Goal: Task Accomplishment & Management: Complete application form

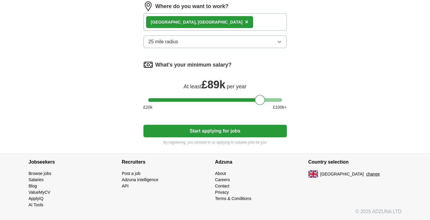
scroll to position [378, 0]
click at [259, 133] on button "Start applying for jobs" at bounding box center [214, 131] width 143 height 13
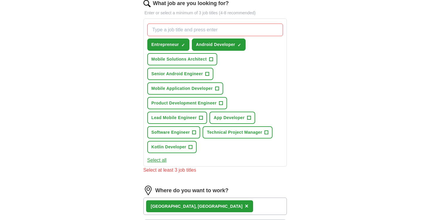
scroll to position [189, 0]
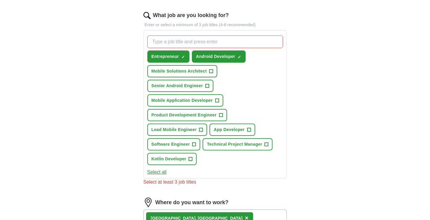
click at [217, 101] on span "+" at bounding box center [217, 100] width 4 height 5
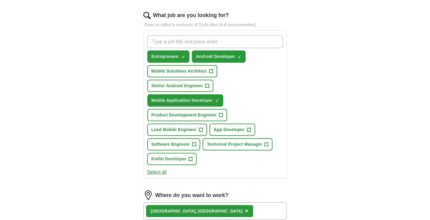
click at [0, 0] on span "×" at bounding box center [0, 0] width 0 height 0
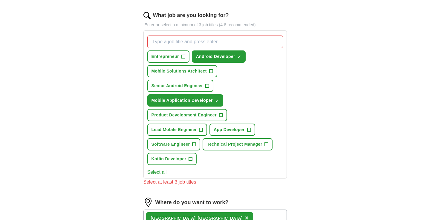
click at [248, 130] on span "+" at bounding box center [249, 130] width 4 height 5
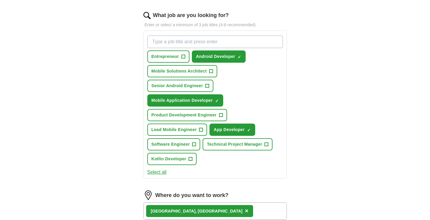
click at [192, 142] on span "+" at bounding box center [194, 144] width 4 height 5
click at [191, 158] on span "+" at bounding box center [191, 159] width 4 height 5
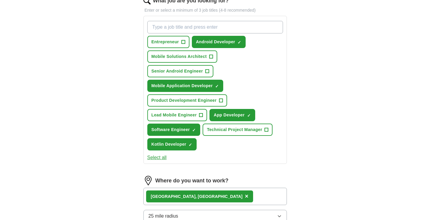
scroll to position [203, 0]
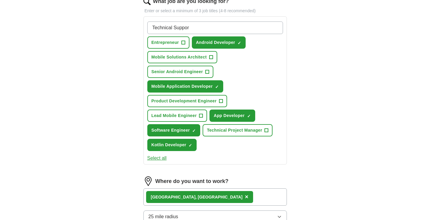
type input "Technical Support"
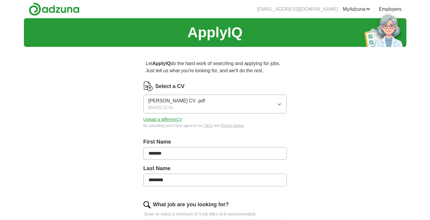
scroll to position [0, 0]
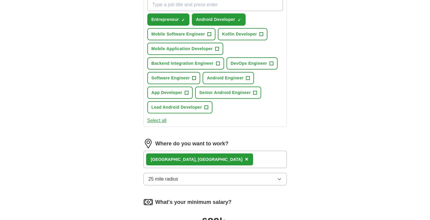
scroll to position [220, 0]
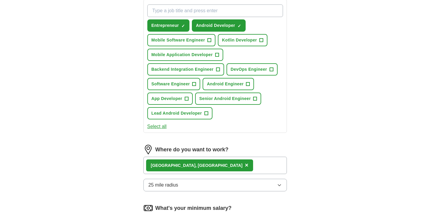
click at [204, 113] on span "+" at bounding box center [206, 113] width 4 height 5
click at [248, 84] on span "+" at bounding box center [248, 84] width 4 height 5
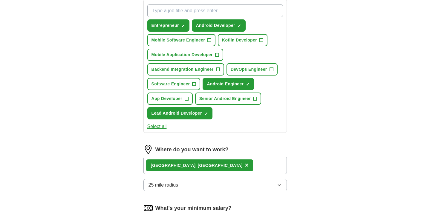
click at [185, 99] on span "+" at bounding box center [187, 98] width 4 height 5
click at [194, 84] on span "+" at bounding box center [194, 84] width 4 height 5
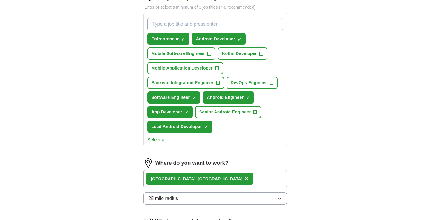
scroll to position [206, 0]
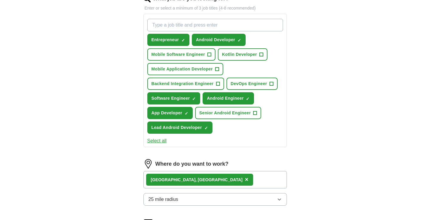
click at [218, 68] on span "+" at bounding box center [217, 69] width 4 height 5
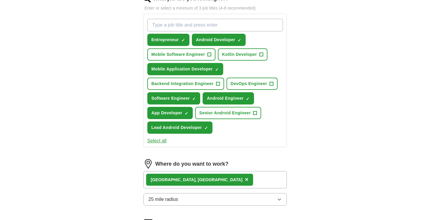
click at [260, 53] on span "+" at bounding box center [261, 54] width 4 height 5
click at [210, 54] on span "+" at bounding box center [210, 54] width 4 height 5
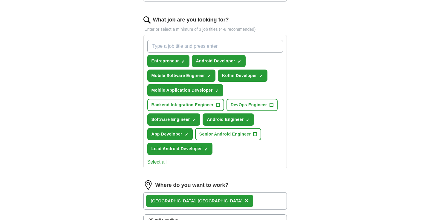
scroll to position [179, 0]
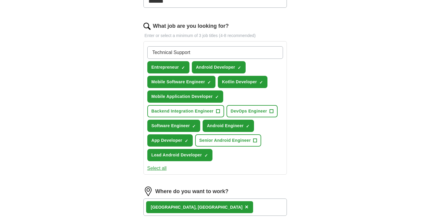
type input "Technical Support"
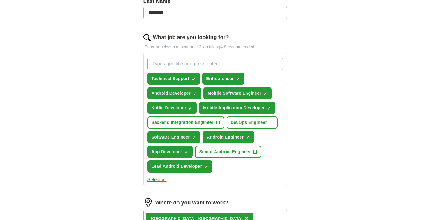
scroll to position [151, 0]
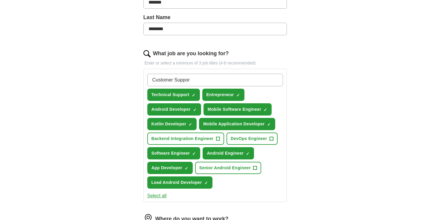
type input "Customer Support"
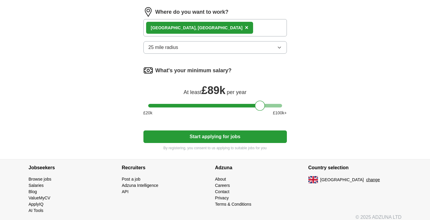
scroll to position [374, 0]
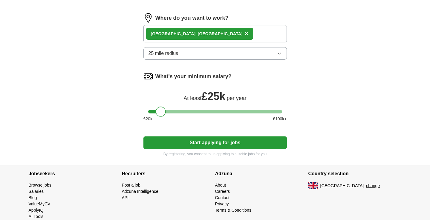
drag, startPoint x: 262, startPoint y: 104, endPoint x: 162, endPoint y: 111, distance: 100.0
click at [162, 111] on div at bounding box center [161, 112] width 10 height 10
click at [212, 141] on button "Start applying for jobs" at bounding box center [214, 142] width 143 height 13
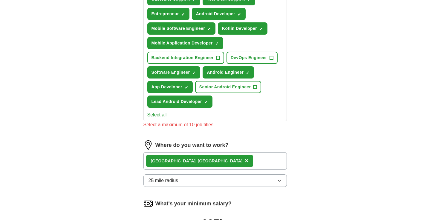
scroll to position [247, 0]
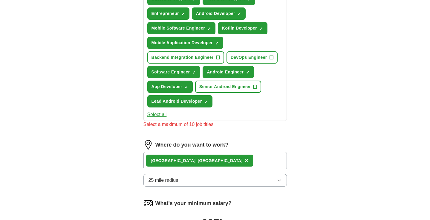
click at [0, 0] on span "×" at bounding box center [0, 0] width 0 height 0
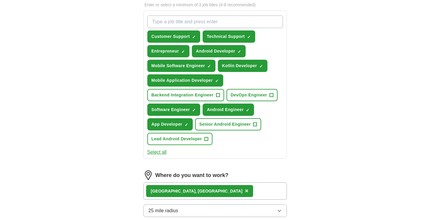
scroll to position [207, 0]
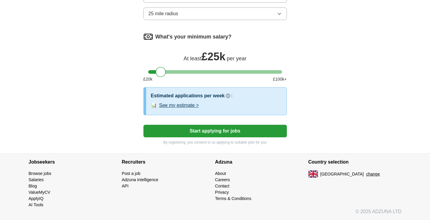
click at [196, 132] on button "Start applying for jobs" at bounding box center [214, 131] width 143 height 13
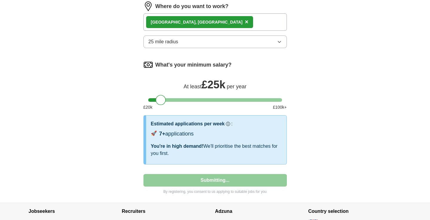
select select "**"
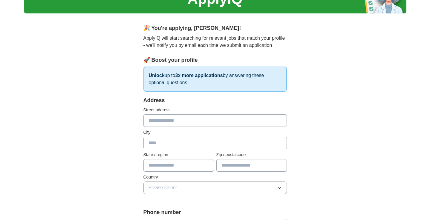
scroll to position [31, 0]
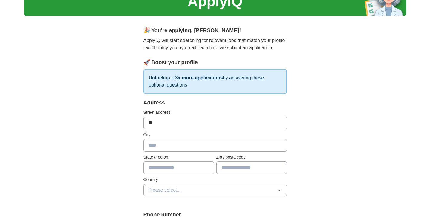
type input "*"
type input "**********"
type input "******"
type input "*"
type input "*******"
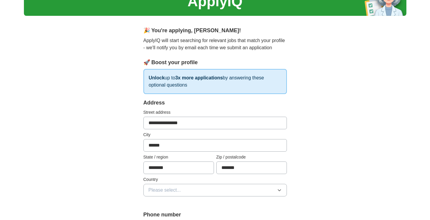
type input "*******"
click at [210, 195] on button "Please select..." at bounding box center [214, 190] width 143 height 13
click at [208, 203] on div "[GEOGRAPHIC_DATA]" at bounding box center [214, 203] width 133 height 7
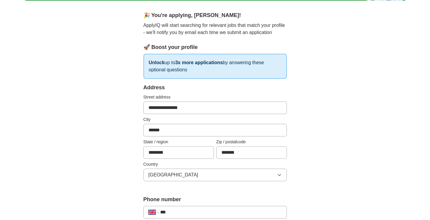
scroll to position [145, 0]
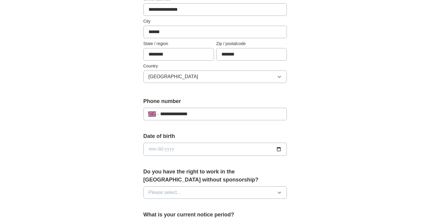
type input "**********"
click at [168, 147] on input "date" at bounding box center [214, 149] width 143 height 13
click at [150, 152] on input "date" at bounding box center [214, 149] width 143 height 13
click at [158, 150] on input "date" at bounding box center [214, 149] width 143 height 13
click at [171, 149] on input "date" at bounding box center [214, 149] width 143 height 13
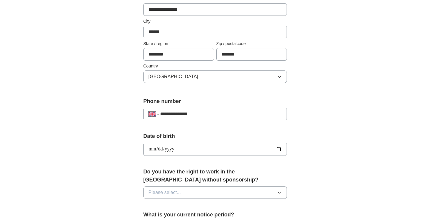
type input "**********"
click at [302, 147] on div "**********" at bounding box center [214, 158] width 191 height 502
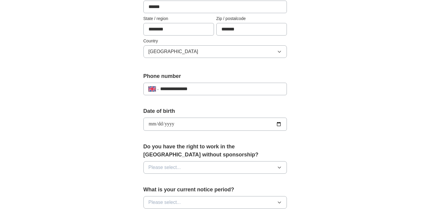
scroll to position [215, 0]
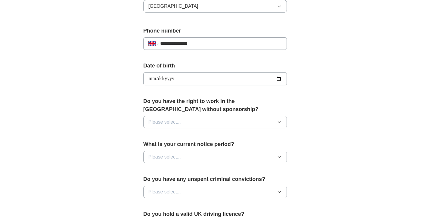
click at [177, 126] on span "Please select..." at bounding box center [164, 122] width 33 height 7
click at [177, 147] on div "No" at bounding box center [214, 148] width 133 height 7
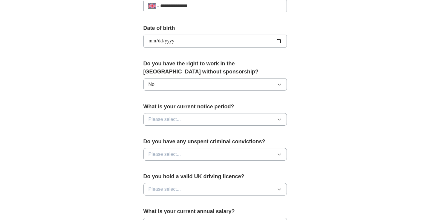
scroll to position [256, 0]
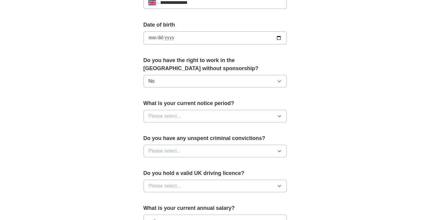
click at [190, 84] on button "No" at bounding box center [214, 81] width 143 height 13
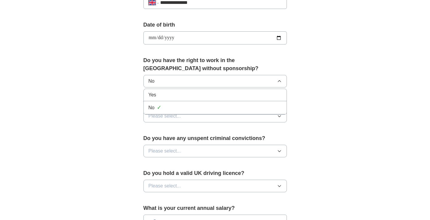
click at [190, 95] on div "Yes" at bounding box center [214, 94] width 133 height 7
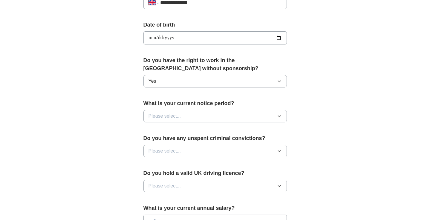
click at [185, 117] on button "Please select..." at bounding box center [214, 116] width 143 height 13
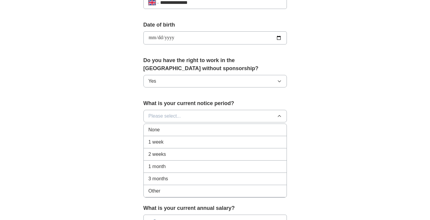
click at [181, 130] on div "None" at bounding box center [214, 129] width 133 height 7
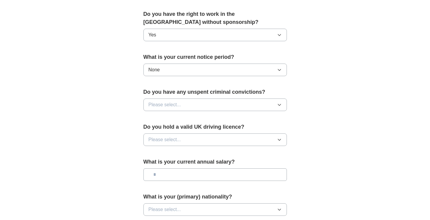
scroll to position [319, 0]
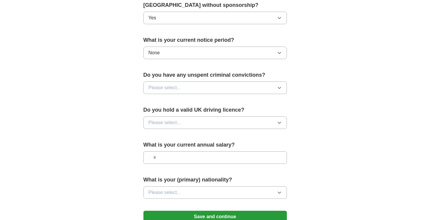
click at [207, 89] on button "Please select..." at bounding box center [214, 88] width 143 height 13
click at [204, 114] on div "No" at bounding box center [214, 113] width 133 height 7
click at [213, 122] on button "Please select..." at bounding box center [214, 122] width 143 height 13
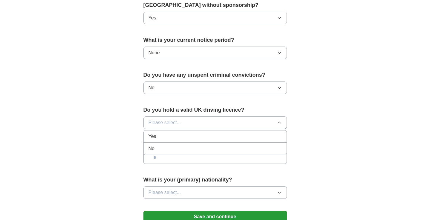
click at [210, 132] on li "Yes" at bounding box center [215, 137] width 143 height 12
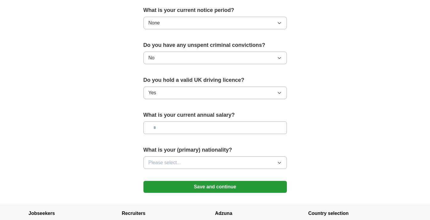
scroll to position [381, 0]
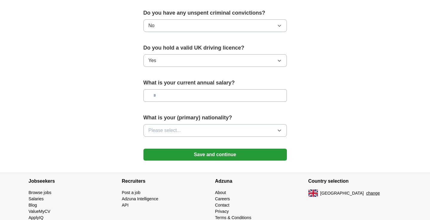
click at [212, 90] on input "text" at bounding box center [214, 95] width 143 height 13
click at [201, 131] on button "Please select..." at bounding box center [214, 130] width 143 height 13
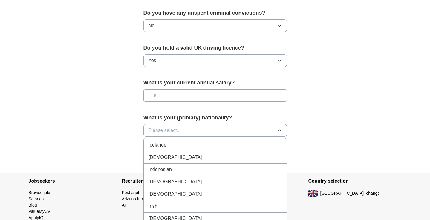
scroll to position [966, 0]
click at [158, 161] on span "[DEMOGRAPHIC_DATA]" at bounding box center [174, 157] width 53 height 7
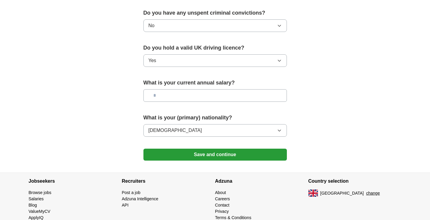
click at [155, 98] on input "text" at bounding box center [214, 95] width 143 height 13
click at [235, 153] on button "Save and continue" at bounding box center [214, 155] width 143 height 12
